Goal: Task Accomplishment & Management: Use online tool/utility

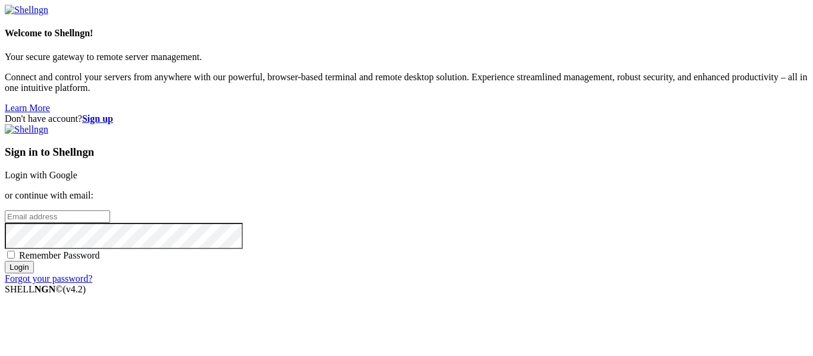
click at [77, 170] on link "Login with Google" at bounding box center [41, 175] width 73 height 10
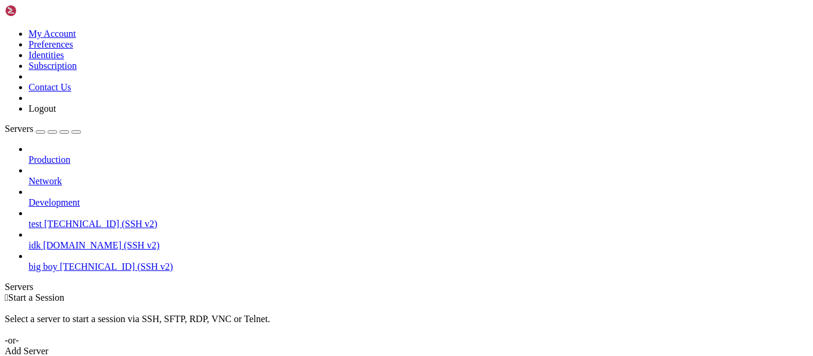
click at [57, 262] on span "big boy" at bounding box center [43, 267] width 29 height 10
click at [108, 262] on span "[TECHNICAL_ID] (SSH v2)" at bounding box center [115, 267] width 113 height 10
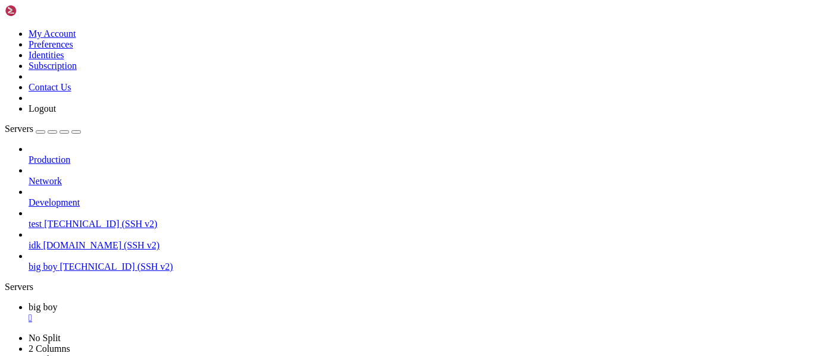
click at [40, 240] on span "idk" at bounding box center [35, 245] width 12 height 10
click at [42, 219] on span "test" at bounding box center [35, 224] width 13 height 10
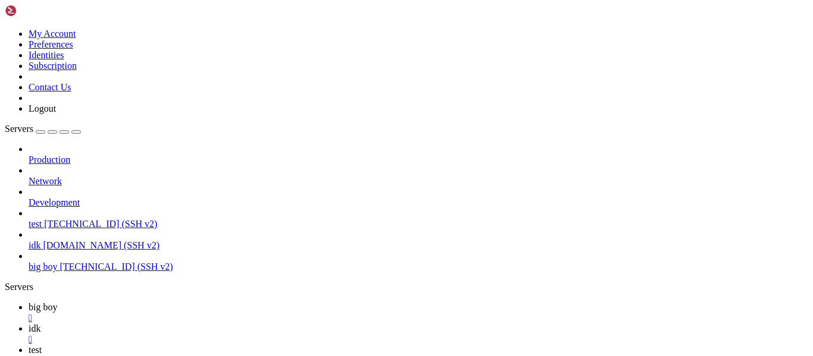
click at [210, 313] on div "" at bounding box center [418, 318] width 779 height 11
click at [193, 313] on div "" at bounding box center [418, 318] width 779 height 11
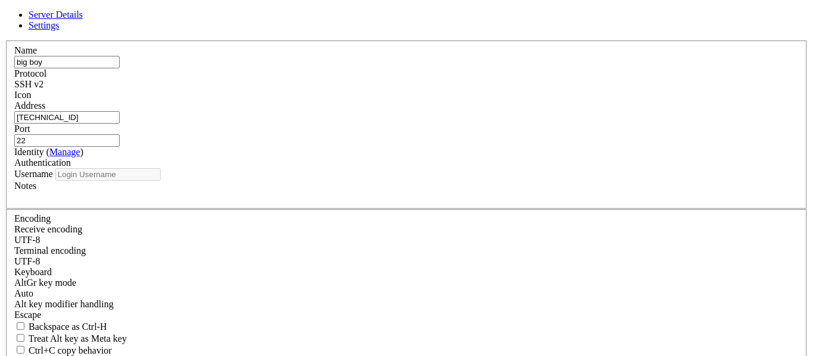
type input "[PERSON_NAME]"
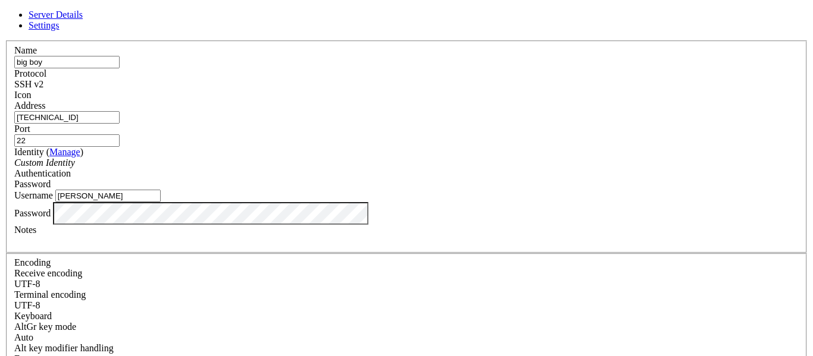
scroll to position [28, 0]
click at [53, 190] on label "Username" at bounding box center [33, 195] width 39 height 10
click at [161, 190] on input "[PERSON_NAME]" at bounding box center [107, 196] width 105 height 12
drag, startPoint x: 347, startPoint y: 98, endPoint x: 254, endPoint y: 92, distance: 93.0
click at [120, 111] on input "[TECHNICAL_ID]" at bounding box center [66, 117] width 105 height 12
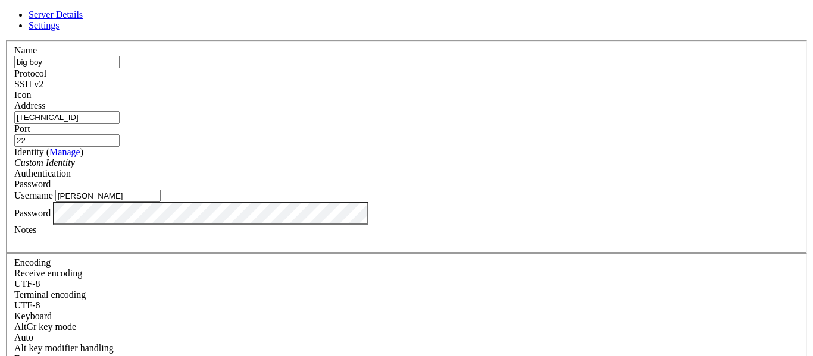
click at [83, 147] on label "Identity ( Manage )" at bounding box center [48, 152] width 69 height 10
drag, startPoint x: 318, startPoint y: 103, endPoint x: 322, endPoint y: 115, distance: 12.8
click at [322, 115] on div "Address [TECHNICAL_ID]" at bounding box center [406, 112] width 784 height 23
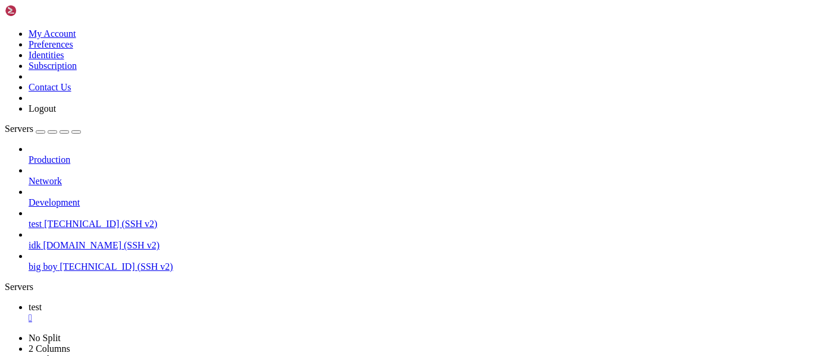
scroll to position [418, 0]
